Goal: Understand process/instructions: Learn how to perform a task or action

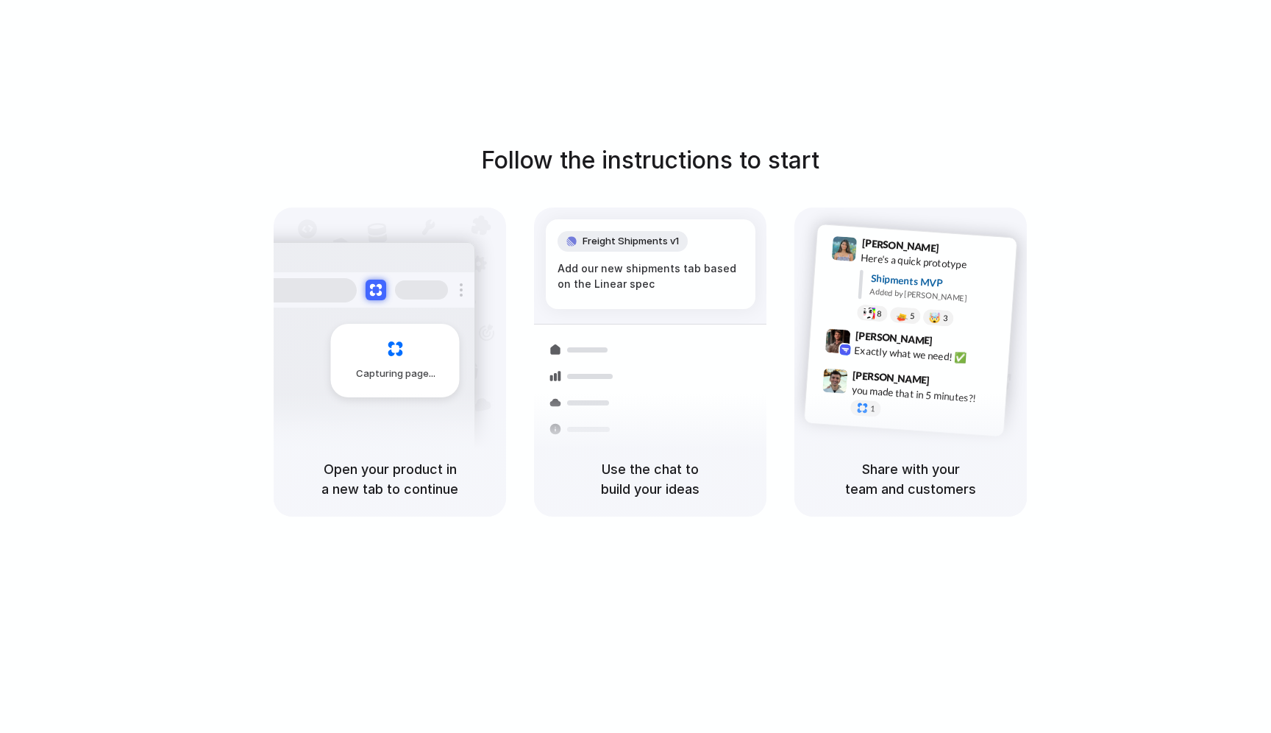
click at [834, 98] on div "Follow the instructions to start Capturing page Open your product in a new tab …" at bounding box center [650, 381] width 1301 height 762
click at [636, 366] on div at bounding box center [636, 366] width 0 height 0
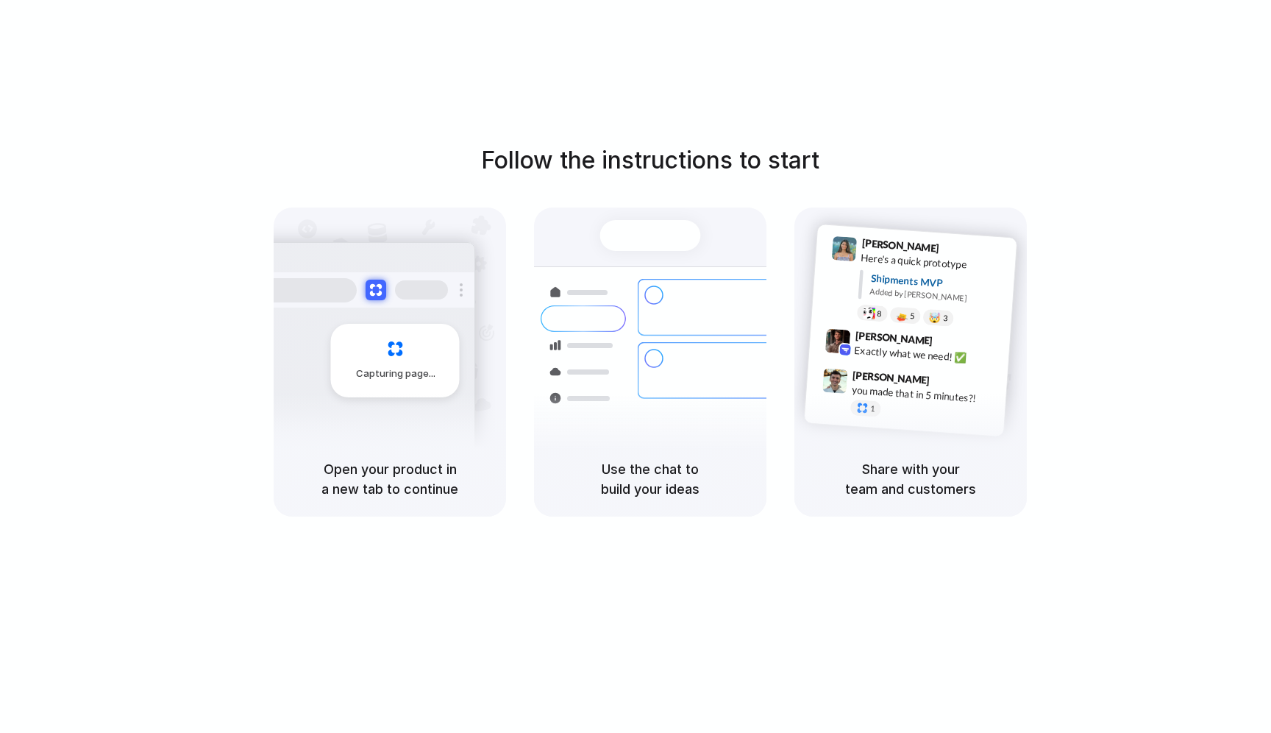
click at [636, 366] on div at bounding box center [636, 366] width 0 height 0
